Goal: Transaction & Acquisition: Subscribe to service/newsletter

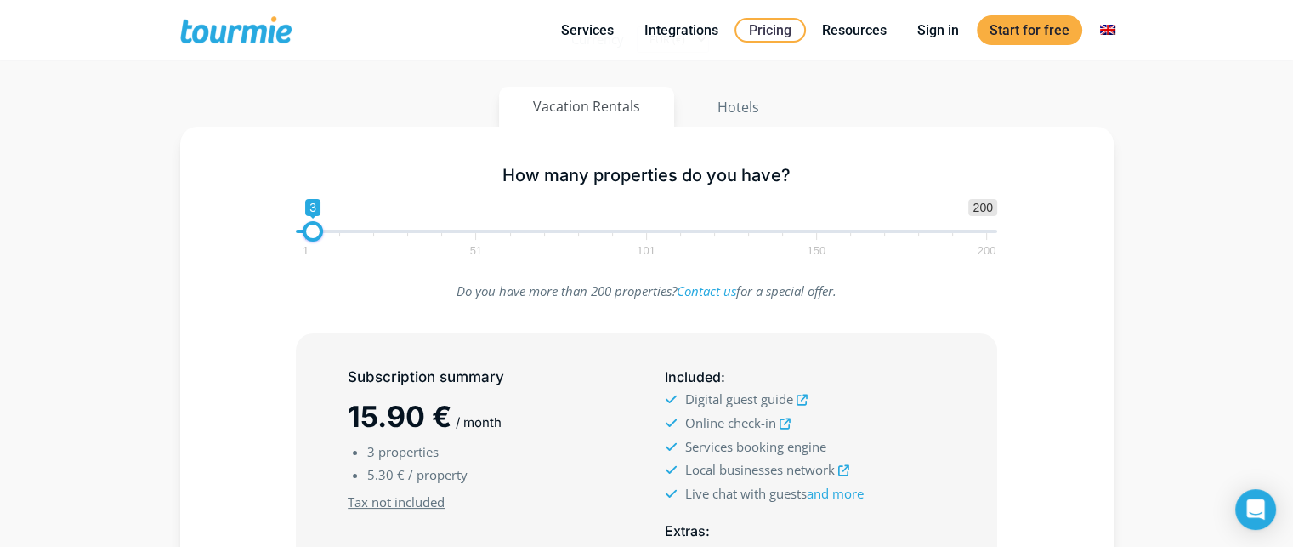
scroll to position [184, 0]
type input "2"
click at [309, 228] on span at bounding box center [309, 230] width 20 height 20
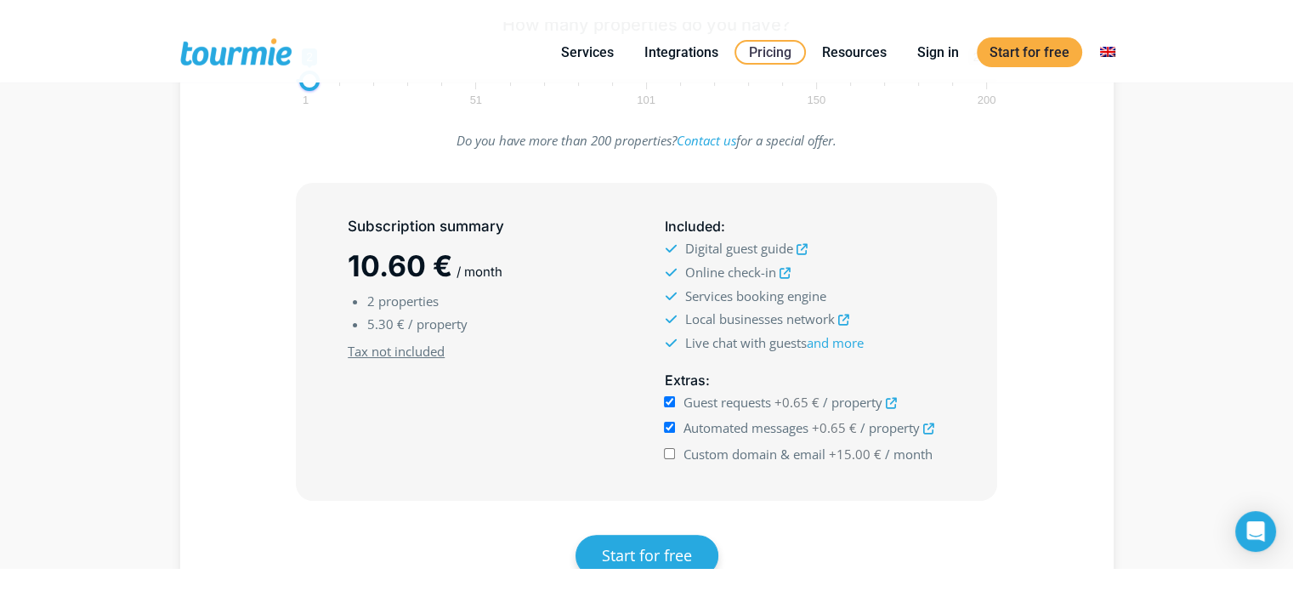
scroll to position [357, 0]
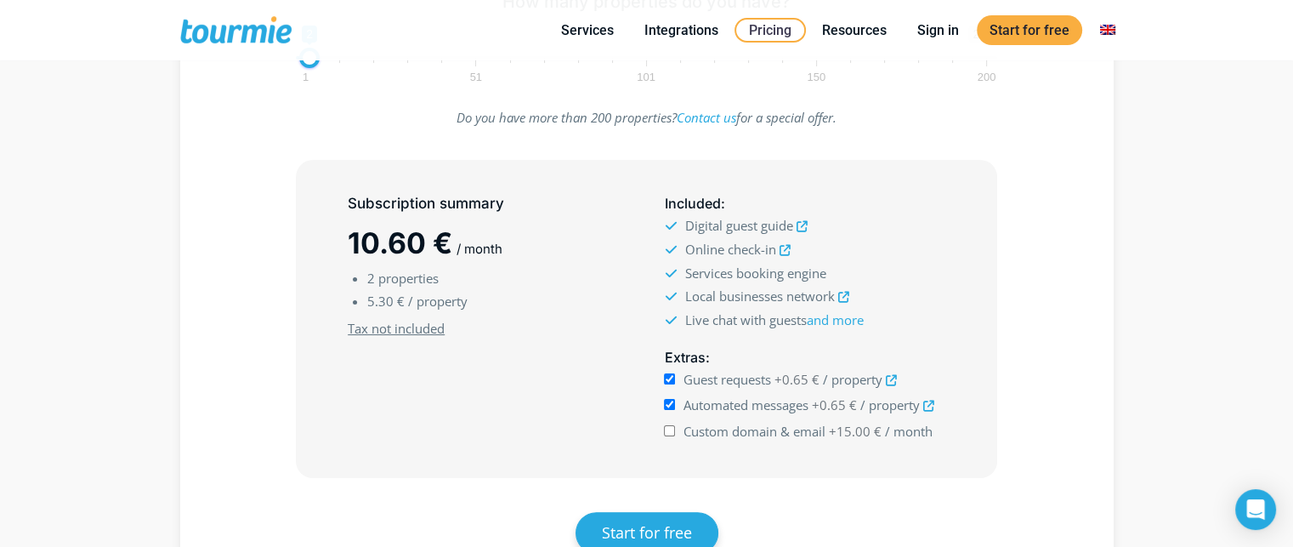
click at [666, 403] on input "Automated messages +0.65 € / property" at bounding box center [669, 404] width 11 height 11
checkbox input "false"
click at [670, 374] on input "Guest requests +0.65 € / property" at bounding box center [669, 378] width 11 height 11
checkbox input "false"
click at [668, 405] on input "Automated messages +0.65 € / property" at bounding box center [669, 404] width 11 height 11
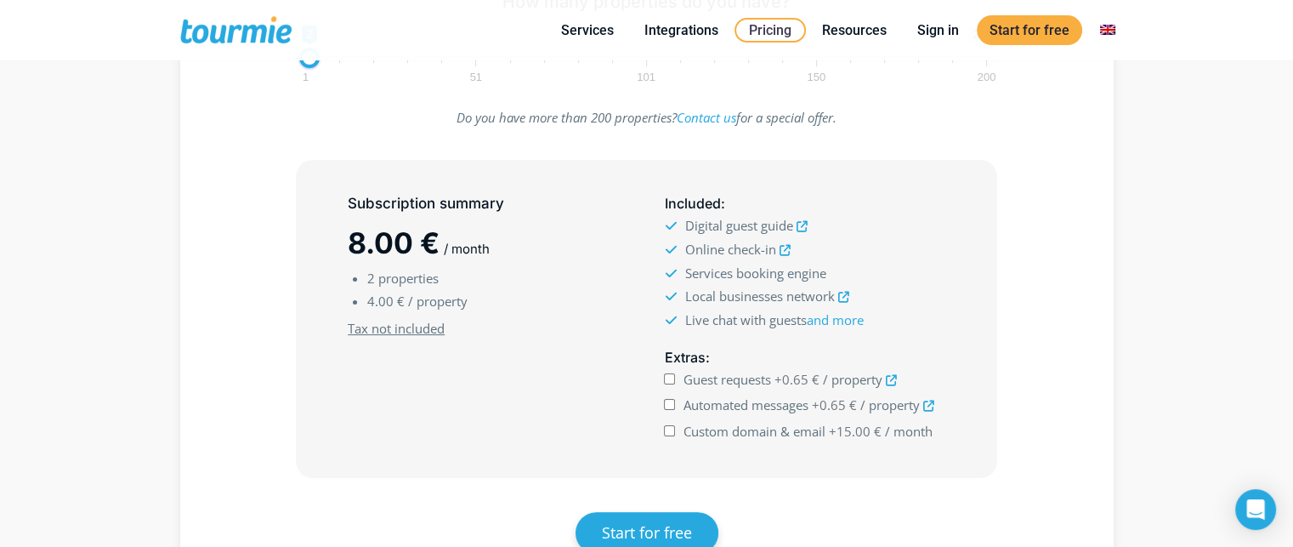
checkbox input "true"
click at [671, 374] on input "Guest requests +0.65 € / property" at bounding box center [669, 378] width 11 height 11
checkbox input "true"
click at [669, 403] on input "Automated messages +0.65 € / property" at bounding box center [669, 404] width 11 height 11
checkbox input "false"
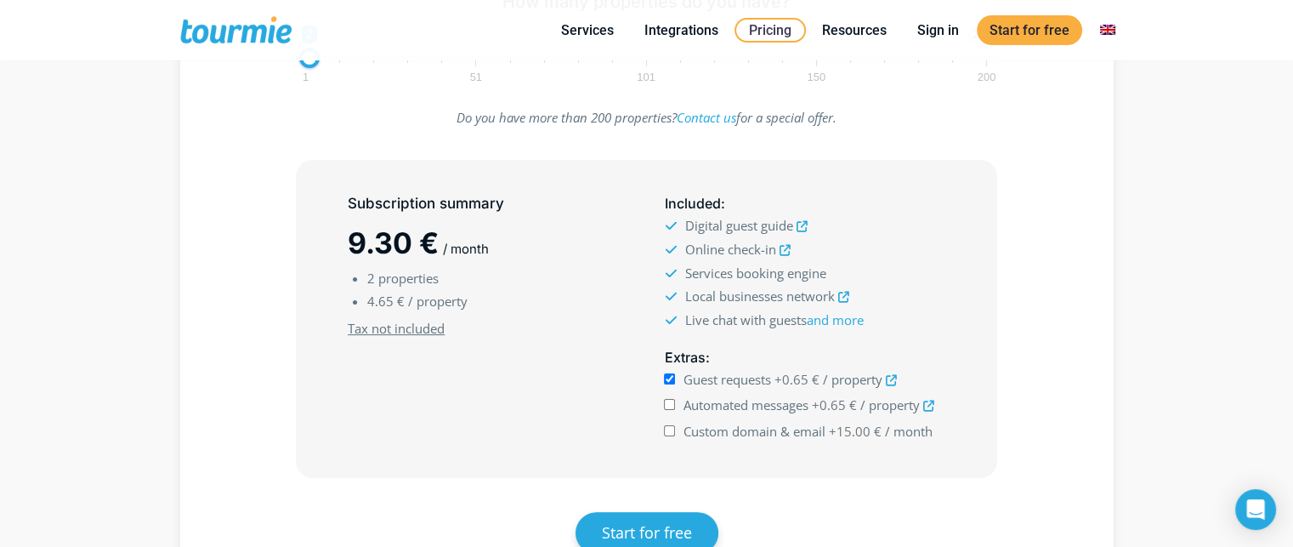
click at [670, 376] on input "Guest requests +0.65 € / property" at bounding box center [669, 378] width 11 height 11
click at [668, 373] on input "Guest requests +0.65 € / property" at bounding box center [669, 378] width 11 height 11
checkbox input "true"
click at [670, 399] on input "Automated messages +0.65 € / property" at bounding box center [669, 404] width 11 height 11
checkbox input "true"
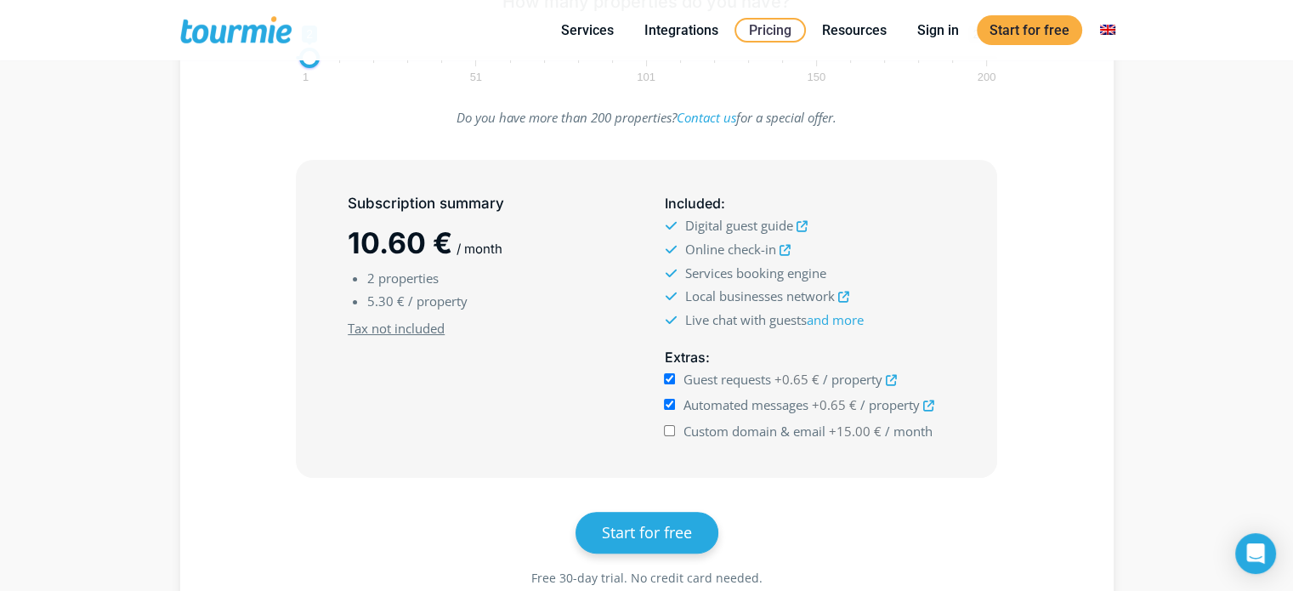
drag, startPoint x: 73, startPoint y: 235, endPoint x: 54, endPoint y: 231, distance: 19.0
click at [73, 235] on section "Pricing Select the number of your properties or rooms to calculate the cost of …" at bounding box center [646, 165] width 1293 height 1018
